Goal: Task Accomplishment & Management: Use online tool/utility

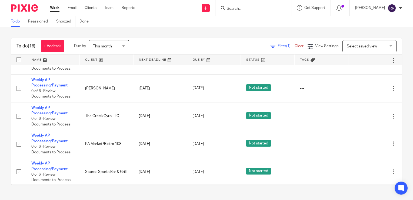
scroll to position [328, 0]
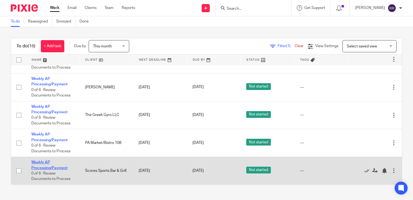
click at [51, 167] on link "Weekly AP Processing/Payment" at bounding box center [49, 164] width 36 height 9
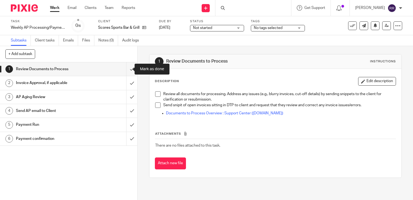
click at [127, 73] on input "submit" at bounding box center [68, 69] width 137 height 14
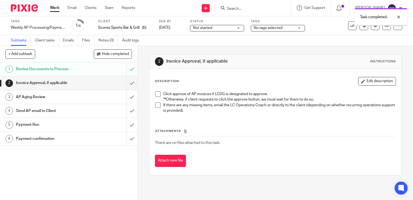
click at [128, 83] on input "submit" at bounding box center [68, 83] width 137 height 14
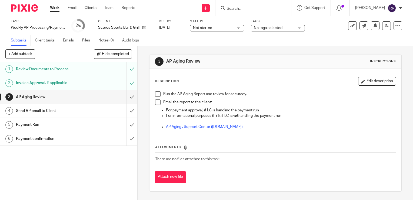
click at [126, 98] on input "submit" at bounding box center [68, 97] width 137 height 14
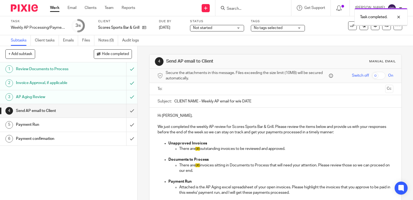
click at [130, 111] on input "submit" at bounding box center [68, 111] width 137 height 14
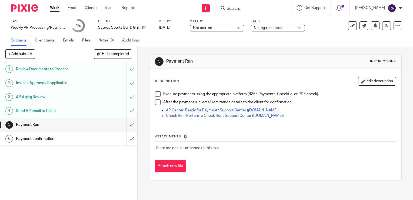
click at [128, 123] on input "submit" at bounding box center [68, 125] width 137 height 14
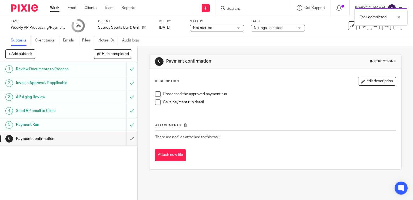
click at [126, 140] on input "submit" at bounding box center [68, 139] width 137 height 14
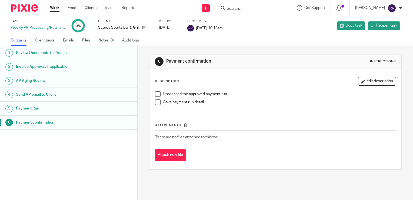
click at [54, 8] on link "Work" at bounding box center [54, 7] width 9 height 5
